Goal: Transaction & Acquisition: Book appointment/travel/reservation

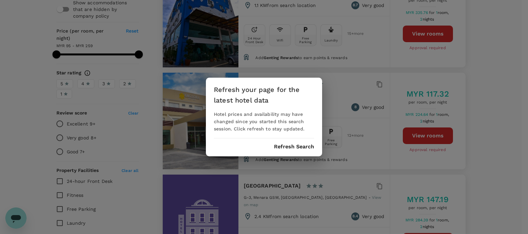
drag, startPoint x: 302, startPoint y: 146, endPoint x: 308, endPoint y: 133, distance: 15.1
click at [302, 146] on button "Refresh Search" at bounding box center [294, 147] width 40 height 6
click at [289, 149] on div "Refresh your page for the latest hotel data Hotel prices and availability may h…" at bounding box center [264, 117] width 116 height 79
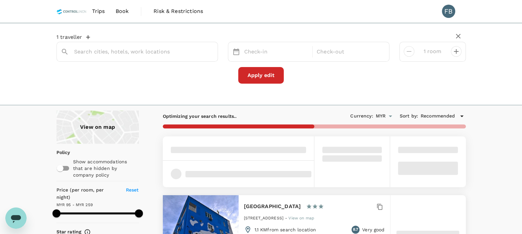
type input "Teluk Intan"
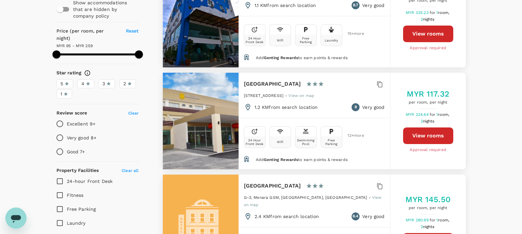
scroll to position [166, 0]
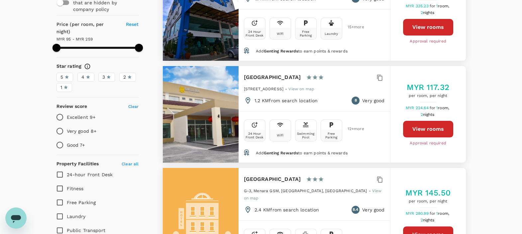
click at [422, 129] on button "View rooms" at bounding box center [428, 129] width 50 height 17
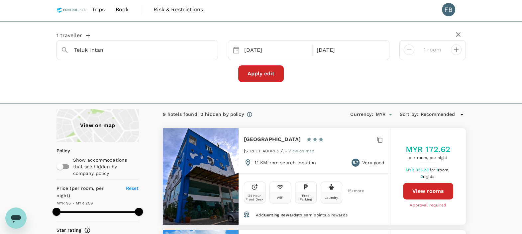
scroll to position [0, 0]
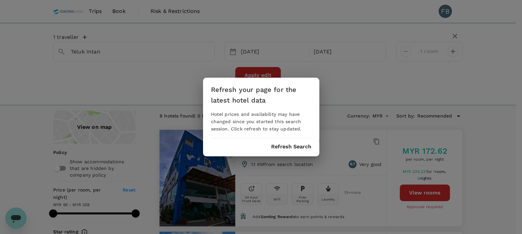
type input "258.21"
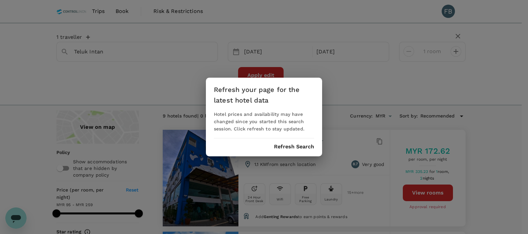
click at [295, 149] on div "Refresh your page for the latest hotel data Hotel prices and availability may h…" at bounding box center [264, 117] width 116 height 79
click at [291, 144] on button "Refresh Search" at bounding box center [294, 147] width 40 height 6
click at [298, 145] on button "Refresh Search" at bounding box center [294, 147] width 40 height 6
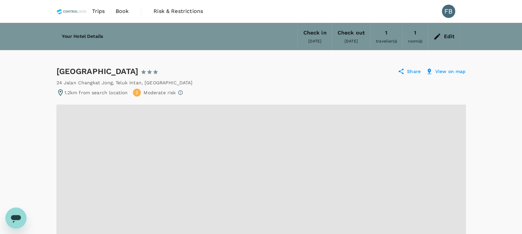
click at [449, 38] on div "Edit" at bounding box center [449, 36] width 11 height 9
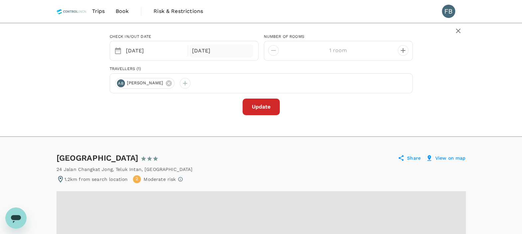
click at [227, 50] on div "[DATE]" at bounding box center [220, 50] width 63 height 13
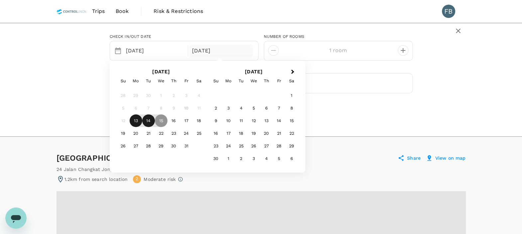
click at [147, 120] on div "14" at bounding box center [148, 121] width 13 height 13
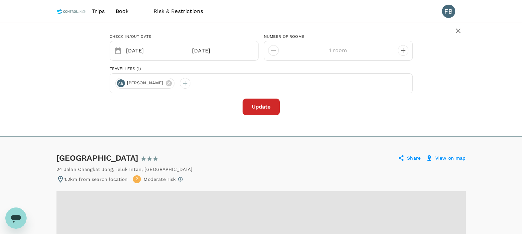
click at [262, 103] on button "Update" at bounding box center [260, 107] width 37 height 17
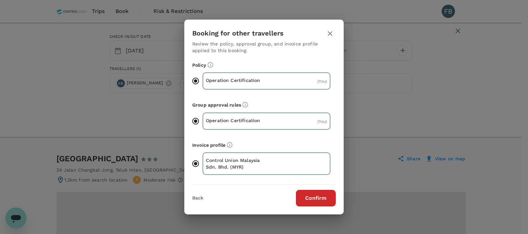
click at [314, 198] on button "Confirm" at bounding box center [316, 198] width 40 height 17
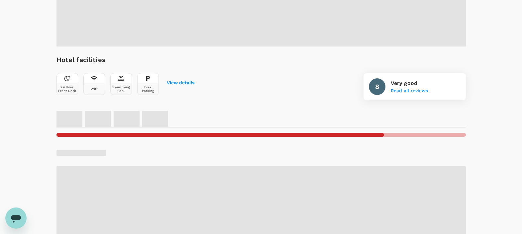
scroll to position [332, 0]
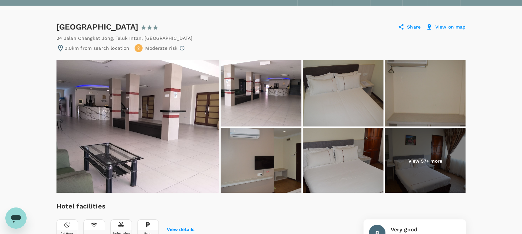
scroll to position [83, 0]
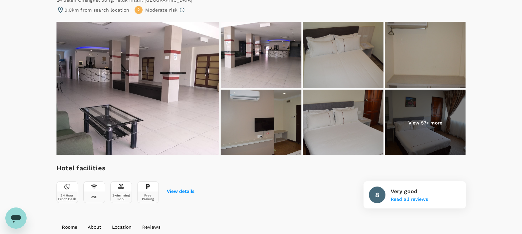
click at [415, 121] on p "View 57+ more" at bounding box center [425, 123] width 34 height 7
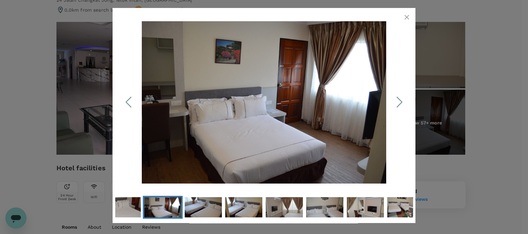
click at [403, 98] on icon "Next Slide" at bounding box center [399, 102] width 20 height 20
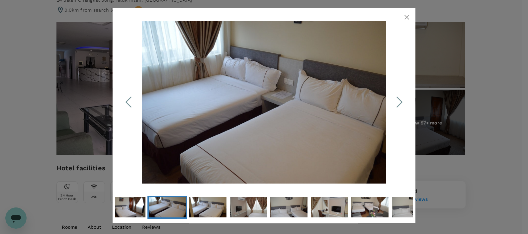
click at [403, 98] on icon "Next Slide" at bounding box center [399, 102] width 20 height 20
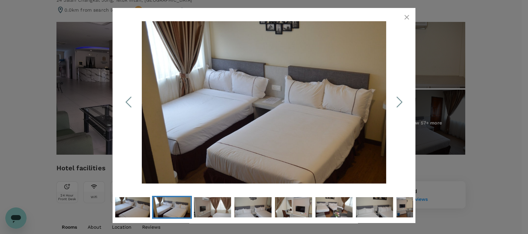
click at [403, 98] on icon "Next Slide" at bounding box center [399, 102] width 20 height 20
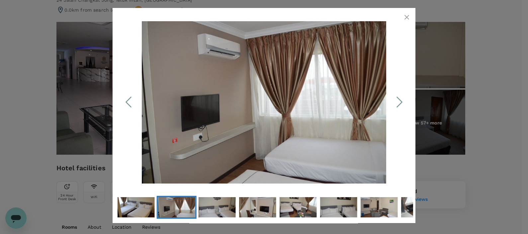
click at [402, 98] on icon "Next Slide" at bounding box center [399, 102] width 20 height 20
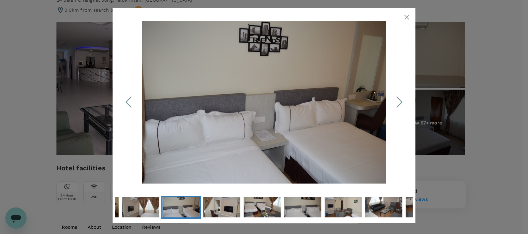
click at [402, 98] on icon "Next Slide" at bounding box center [399, 102] width 20 height 20
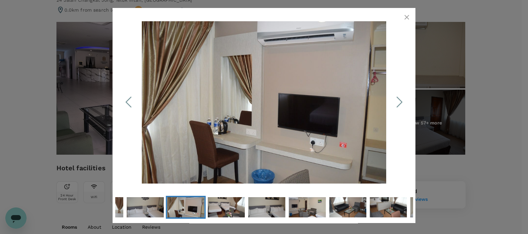
click at [402, 98] on icon "Next Slide" at bounding box center [399, 102] width 20 height 20
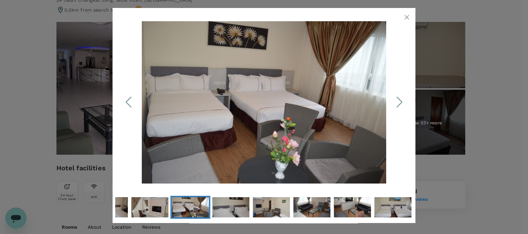
click at [406, 19] on icon "button" at bounding box center [407, 17] width 8 height 8
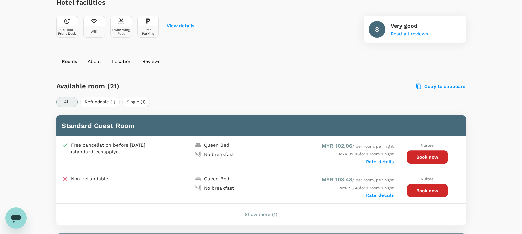
scroll to position [249, 0]
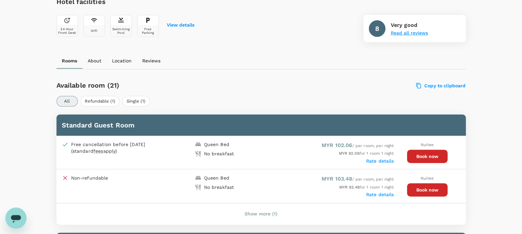
click at [406, 33] on button "Read all reviews" at bounding box center [408, 33] width 37 height 5
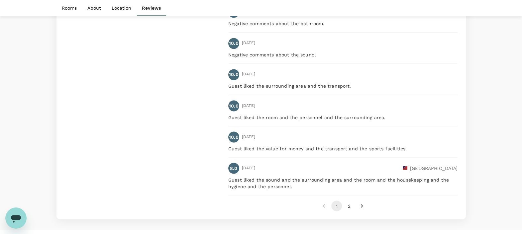
scroll to position [1470, 0]
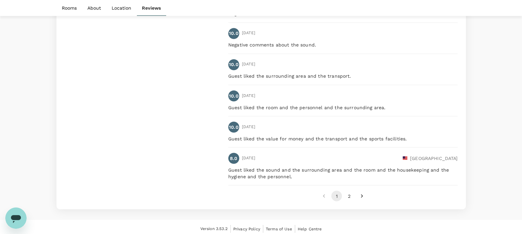
click at [347, 192] on button "2" at bounding box center [349, 196] width 11 height 11
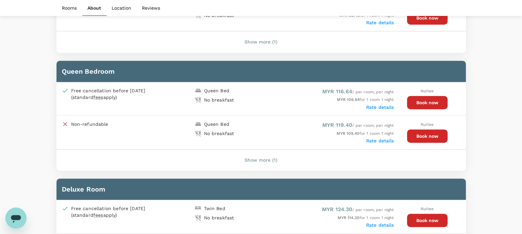
scroll to position [354, 0]
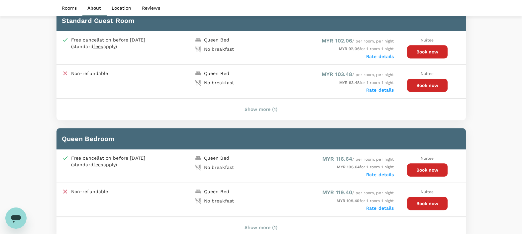
click at [273, 110] on button "Show more (1)" at bounding box center [260, 110] width 51 height 16
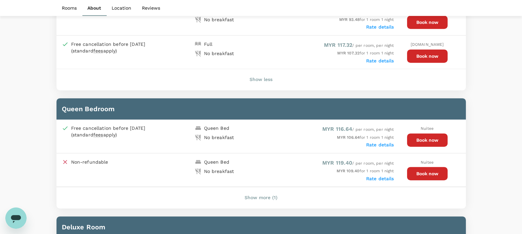
scroll to position [437, 0]
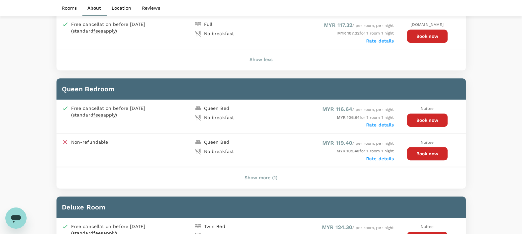
click at [267, 178] on button "Show more (1)" at bounding box center [260, 178] width 51 height 16
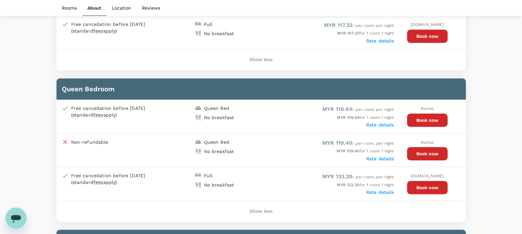
click at [414, 118] on button "Book now" at bounding box center [427, 120] width 41 height 13
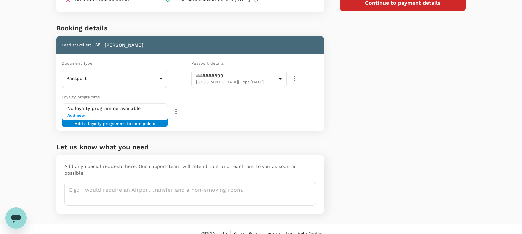
scroll to position [117, 0]
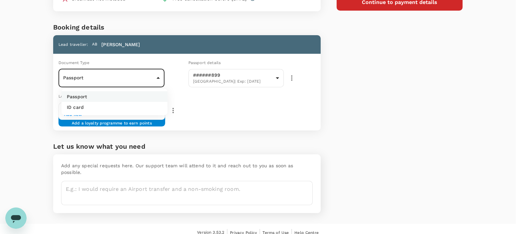
click at [139, 78] on body "Back to hotel details Review selection You've selected Angsoka Hotel Check-in :…" at bounding box center [261, 62] width 522 height 358
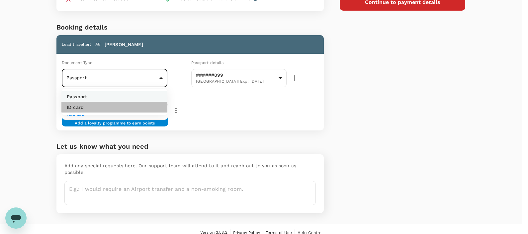
click at [131, 109] on li "ID card" at bounding box center [114, 107] width 106 height 11
type input "Id card"
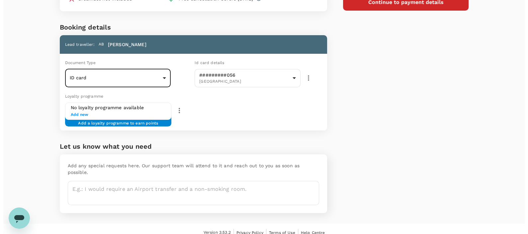
scroll to position [0, 0]
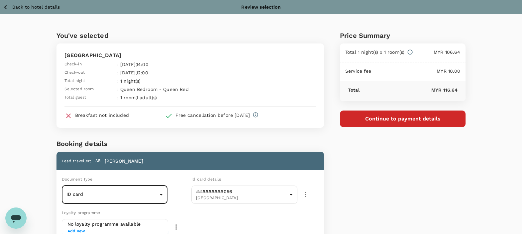
click at [380, 120] on button "Continue to payment details" at bounding box center [403, 119] width 126 height 17
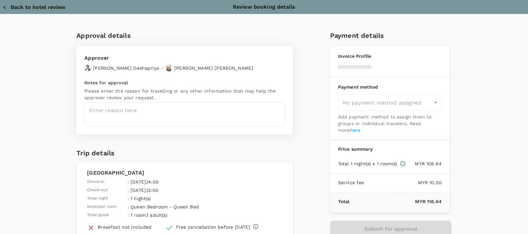
type input "9e254831-a140-43d4-90d9-f4bdc71b84d3"
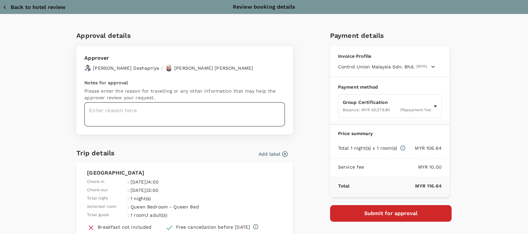
click at [102, 115] on textarea at bounding box center [184, 114] width 201 height 24
click at [120, 102] on div "Notes for approval Please enter the reason for travelling or any other informat…" at bounding box center [184, 102] width 201 height 47
click at [130, 115] on textarea at bounding box center [184, 114] width 201 height 24
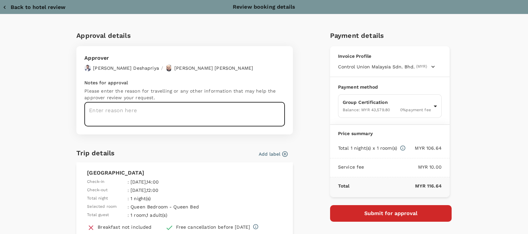
paste textarea "Dear Hariz/Chathuranga, Kindly assist to review and approve the hotel booking: …"
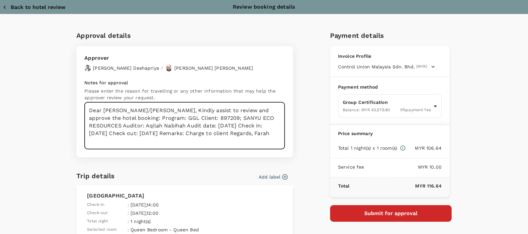
click at [153, 109] on textarea "Dear Hariz/Chathuranga, Kindly assist to review and approve the hotel booking: …" at bounding box center [184, 125] width 201 height 47
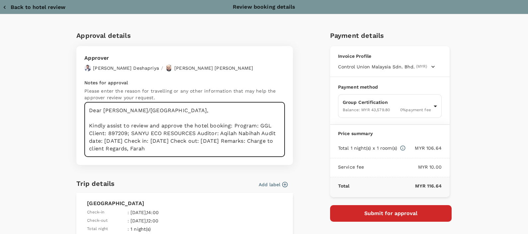
click at [232, 124] on textarea "Dear Hariz/Chathuranga, Kindly assist to review and approve the hotel booking: …" at bounding box center [184, 129] width 201 height 55
click at [125, 131] on textarea "Dear Hariz/Chathuranga, Kindly assist to review and approve the hotel booking: …" at bounding box center [184, 129] width 201 height 55
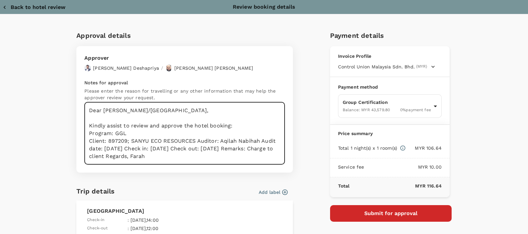
click at [195, 141] on textarea "Dear Hariz/Chathuranga, Kindly assist to review and approve the hotel booking: …" at bounding box center [184, 133] width 201 height 62
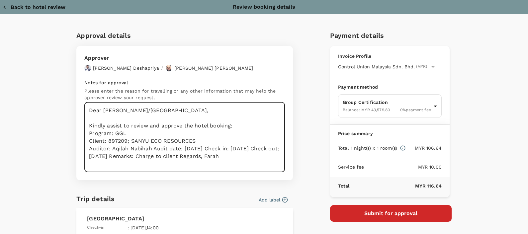
click at [151, 145] on textarea "Dear Hariz/Chathuranga, Kindly assist to review and approve the hotel booking: …" at bounding box center [184, 137] width 201 height 70
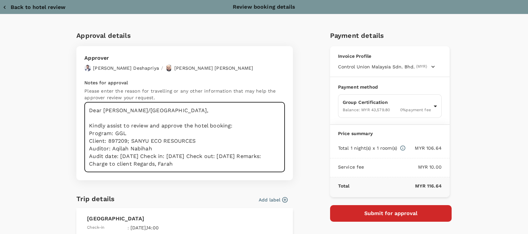
click at [159, 156] on textarea "Dear Hariz/Chathuranga, Kindly assist to review and approve the hotel booking: …" at bounding box center [184, 137] width 201 height 70
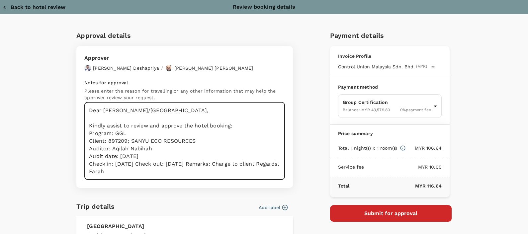
click at [156, 162] on textarea "Dear Hariz/Chathuranga, Kindly assist to review and approve the hotel booking: …" at bounding box center [184, 141] width 201 height 78
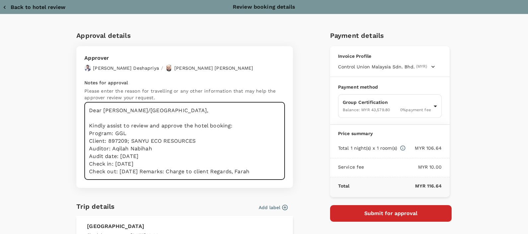
click at [159, 170] on textarea "Dear Hariz/Chathuranga, Kindly assist to review and approve the hotel booking: …" at bounding box center [184, 141] width 201 height 78
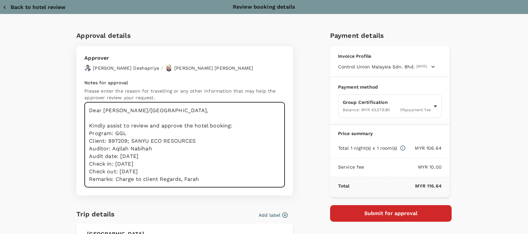
click at [157, 177] on textarea "Dear Hariz/Chathuranga, Kindly assist to review and approve the hotel booking: …" at bounding box center [184, 144] width 201 height 85
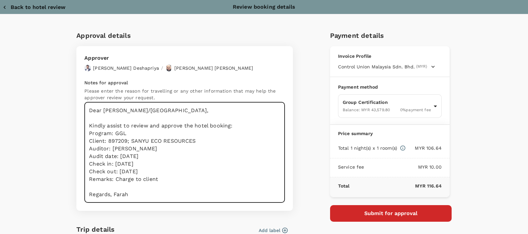
click at [110, 194] on textarea "Dear Hariz/Chathuranga, Kindly assist to review and approve the hotel booking: …" at bounding box center [184, 152] width 201 height 101
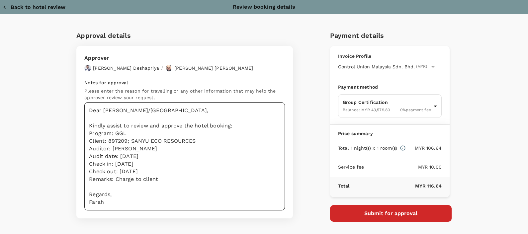
drag, startPoint x: 176, startPoint y: 132, endPoint x: 154, endPoint y: 133, distance: 21.6
click at [175, 132] on textarea "Dear Hariz/Chathuranga, Kindly assist to review and approve the hotel booking: …" at bounding box center [184, 156] width 201 height 108
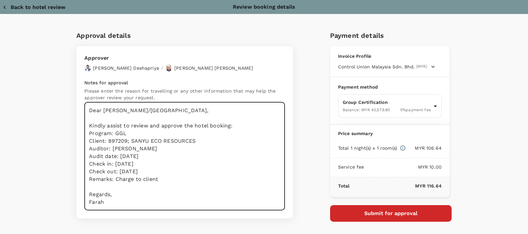
drag, startPoint x: 203, startPoint y: 137, endPoint x: 149, endPoint y: 137, distance: 53.1
click at [111, 137] on textarea "Dear Hariz/Chathuranga, Kindly assist to review and approve the hotel booking: …" at bounding box center [184, 156] width 201 height 108
click at [202, 140] on textarea "Dear Hariz/Chathuranga, Kindly assist to review and approve the hotel booking: …" at bounding box center [184, 156] width 201 height 108
drag, startPoint x: 198, startPoint y: 141, endPoint x: 104, endPoint y: 138, distance: 94.0
click at [104, 138] on textarea "Dear Hariz/Chathuranga, Kindly assist to review and approve the hotel booking: …" at bounding box center [184, 156] width 201 height 108
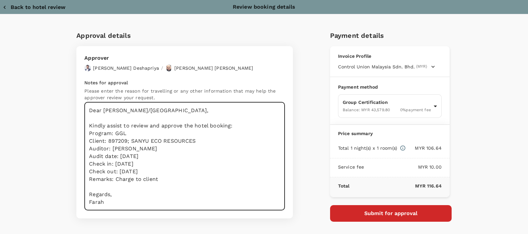
paste textarea "8141 HILL CITY RESOURCES SDN BHD - GGL;Surveillance 2"
click at [122, 141] on textarea "Dear Hariz/Chathuranga, Kindly assist to review and approve the hotel booking: …" at bounding box center [184, 156] width 201 height 108
drag, startPoint x: 272, startPoint y: 142, endPoint x: 212, endPoint y: 139, distance: 59.8
click at [212, 139] on textarea "Dear Hariz/Chathuranga, Kindly assist to review and approve the hotel booking: …" at bounding box center [184, 156] width 201 height 108
click at [118, 156] on textarea "Dear Hariz/Chathuranga, Kindly assist to review and approve the hotel booking: …" at bounding box center [184, 156] width 201 height 108
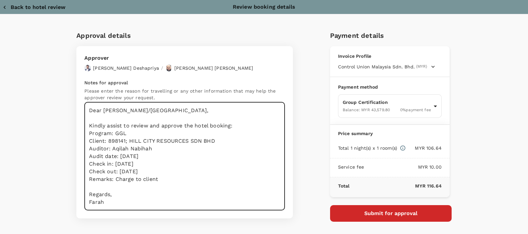
click at [118, 156] on textarea "Dear Hariz/Chathuranga, Kindly assist to review and approve the hotel booking: …" at bounding box center [184, 156] width 201 height 108
click at [113, 164] on textarea "Dear Hariz/Chathuranga, Kindly assist to review and approve the hotel booking: …" at bounding box center [184, 156] width 201 height 108
click at [118, 172] on textarea "Dear Hariz/Chathuranga, Kindly assist to review and approve the hotel booking: …" at bounding box center [184, 156] width 201 height 108
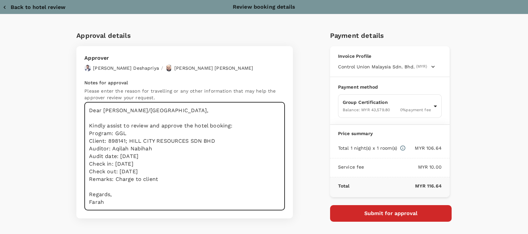
click at [117, 171] on textarea "Dear Hariz/Chathuranga, Kindly assist to review and approve the hotel booking: …" at bounding box center [184, 156] width 201 height 108
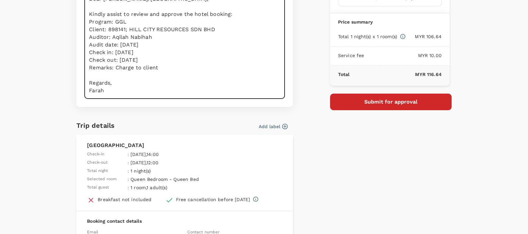
scroll to position [124, 0]
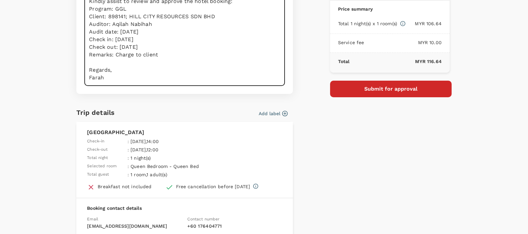
type textarea "Dear Hariz/Chathuranga, Kindly assist to review and approve the hotel booking: …"
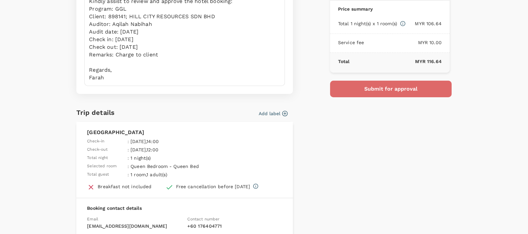
click at [366, 89] on button "Submit for approval" at bounding box center [391, 89] width 122 height 17
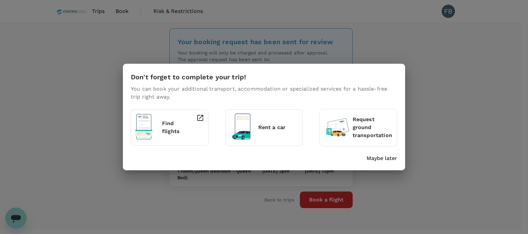
click at [387, 165] on div "Don't forget to complete your trip! You can book your additional transport, acc…" at bounding box center [264, 117] width 282 height 106
click at [386, 161] on p "Maybe later" at bounding box center [382, 158] width 31 height 8
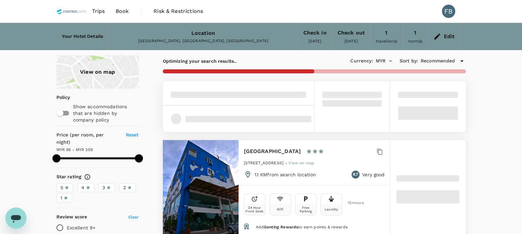
type input "258.21"
type input "MYR"
type input "258.21"
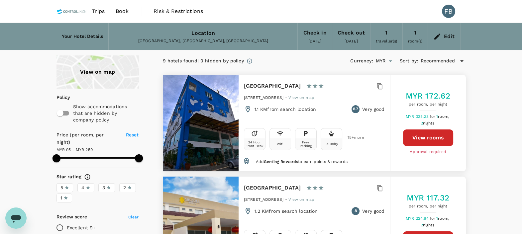
click at [124, 8] on span "Book" at bounding box center [122, 11] width 13 height 8
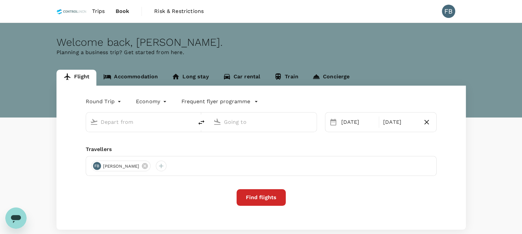
type input "oneway"
type input "Bintulu (BTU)"
type input "Sandakan (SDK)"
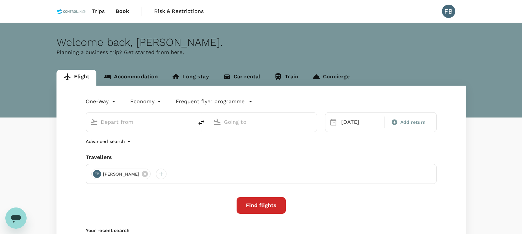
type input "Bintulu (BTU)"
type input "Sandakan (SDK)"
click at [104, 8] on span "Trips" at bounding box center [98, 11] width 13 height 8
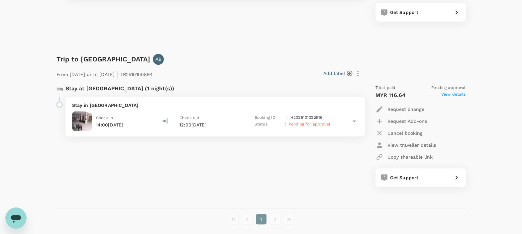
scroll to position [410, 0]
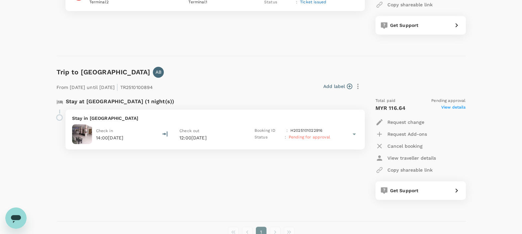
click at [397, 144] on p "Cancel booking" at bounding box center [404, 146] width 35 height 7
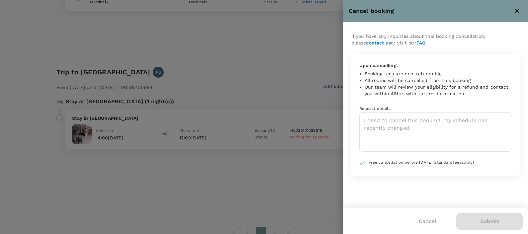
click at [235, 62] on div at bounding box center [264, 117] width 528 height 234
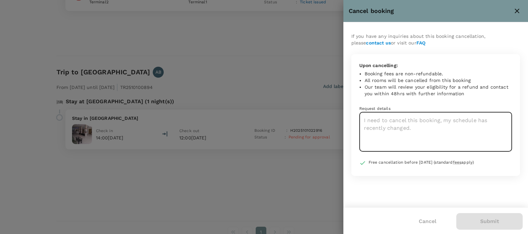
click at [417, 140] on textarea at bounding box center [435, 132] width 153 height 40
click at [429, 128] on textarea at bounding box center [435, 132] width 153 height 40
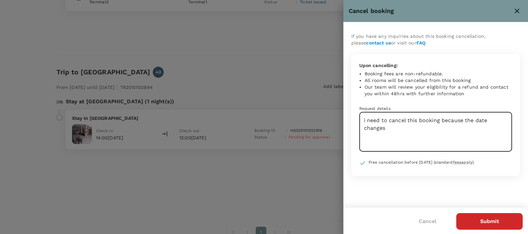
type textarea "i need to cancel this booking because the date changes"
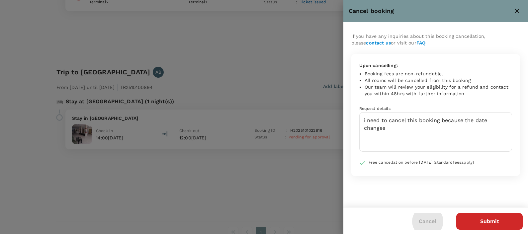
click at [494, 217] on button "Submit" at bounding box center [489, 221] width 66 height 17
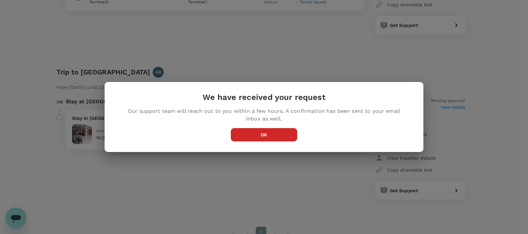
click at [257, 134] on button "OK" at bounding box center [264, 134] width 66 height 13
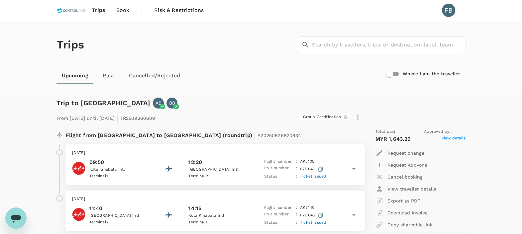
scroll to position [0, 0]
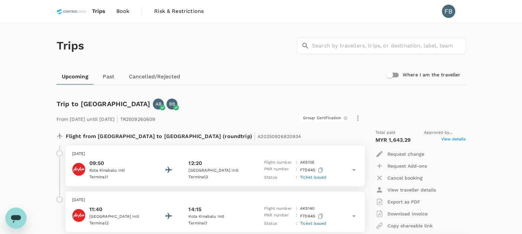
click at [123, 14] on span "Book" at bounding box center [122, 11] width 13 height 8
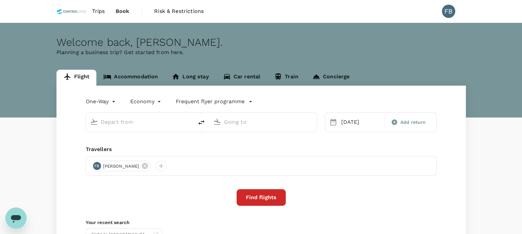
type input "Bintulu (BTU)"
type input "Sandakan (SDK)"
type input "Bintulu (BTU)"
type input "Sandakan (SDK)"
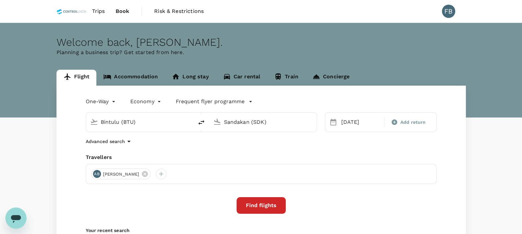
click at [132, 74] on link "Accommodation" at bounding box center [130, 78] width 68 height 16
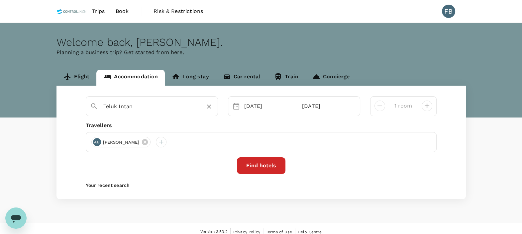
click at [173, 108] on input "Teluk Intan" at bounding box center [149, 106] width 92 height 10
paste input "Oscar Suites Hotel"
type input "Teluk Intan"
click at [253, 160] on button "Find hotels" at bounding box center [261, 165] width 48 height 17
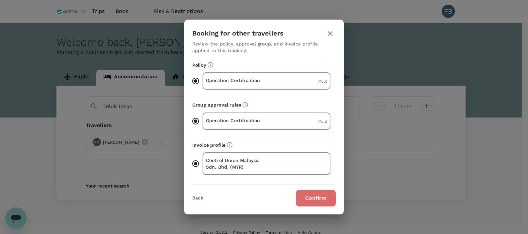
click at [316, 197] on button "Confirm" at bounding box center [316, 198] width 40 height 17
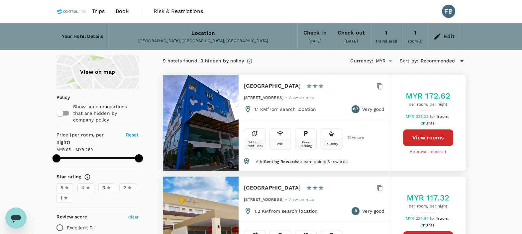
type input "258.21"
click at [129, 10] on link "Book" at bounding box center [122, 11] width 24 height 23
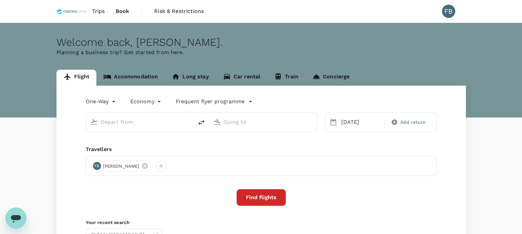
type input "Bintulu (BTU)"
type input "Sandakan (SDK)"
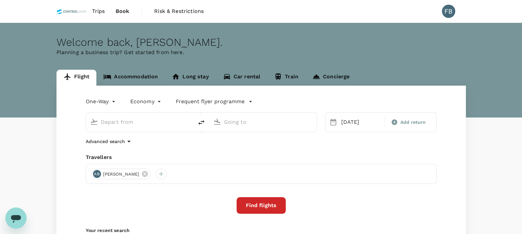
type input "Bintulu (BTU)"
type input "Sandakan (SDK)"
click at [129, 76] on link "Accommodation" at bounding box center [130, 78] width 68 height 16
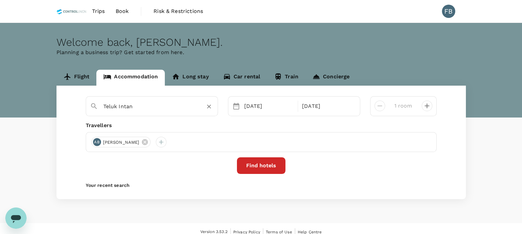
click at [141, 102] on input "Teluk Intan" at bounding box center [149, 106] width 92 height 10
paste input "Oscar Suites Hotel"
click at [168, 125] on div "Oscar Suites Hotel" at bounding box center [156, 127] width 117 height 7
type input "Oscar Suites Hotel"
click at [267, 166] on button "Find hotels" at bounding box center [261, 165] width 48 height 17
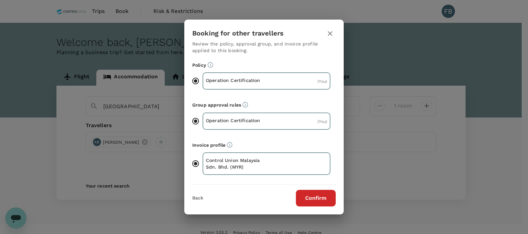
click at [317, 197] on button "Confirm" at bounding box center [316, 198] width 40 height 17
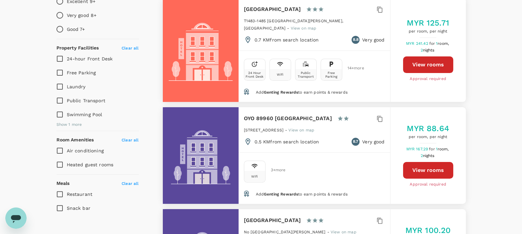
scroll to position [207, 0]
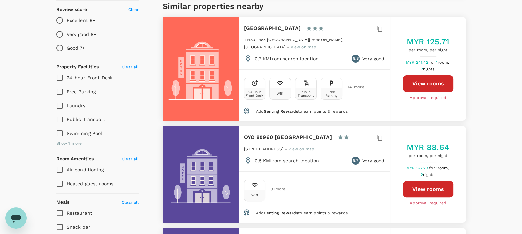
click at [268, 28] on h6 "Hotel Sitiawan" at bounding box center [272, 28] width 57 height 9
copy div "Hotel Sitiawan"
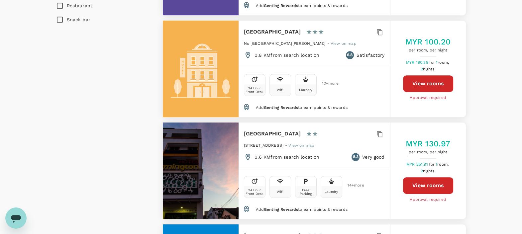
scroll to position [498, 0]
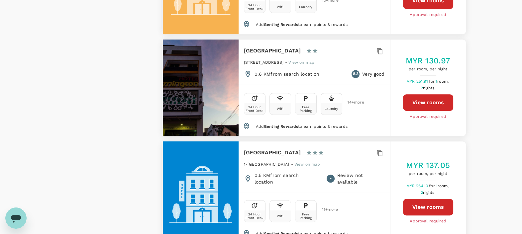
drag, startPoint x: 314, startPoint y: 40, endPoint x: 242, endPoint y: 40, distance: 71.4
click at [242, 40] on div "Mornington Hotel Sitiawan 1 Star 2 Stars 3 Stars 4 Stars 5 Stars 27 Jalan Jaya …" at bounding box center [313, 62] width 151 height 45
copy h6 "[GEOGRAPHIC_DATA]"
click at [431, 95] on button "View rooms" at bounding box center [428, 102] width 50 height 17
type input "129"
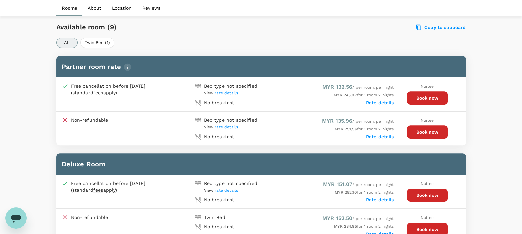
scroll to position [332, 0]
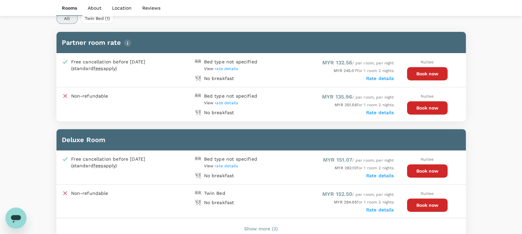
click at [225, 67] on span "rate details" at bounding box center [225, 68] width 23 height 5
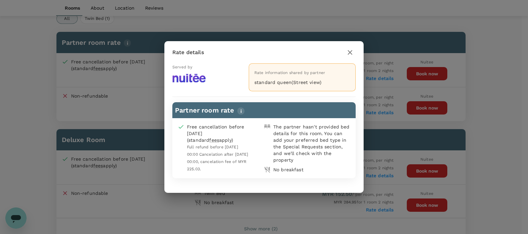
click at [351, 54] on icon "button" at bounding box center [350, 52] width 8 height 8
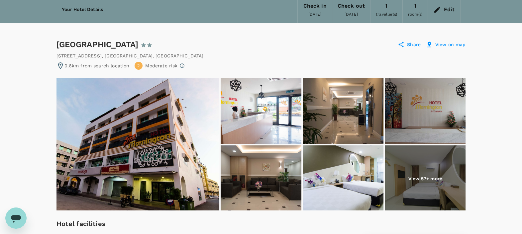
scroll to position [0, 0]
